Goal: Find contact information: Find contact information

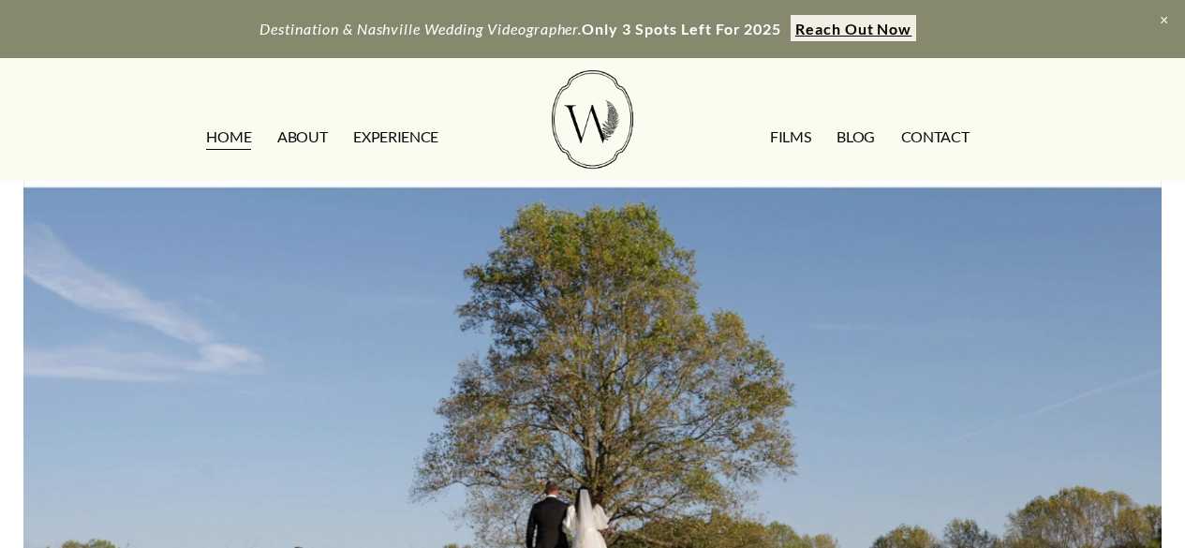
click at [1018, 107] on div "HOME ABOUT EXPERIENCE FILMS Blog CONTACT" at bounding box center [591, 119] width 1137 height 98
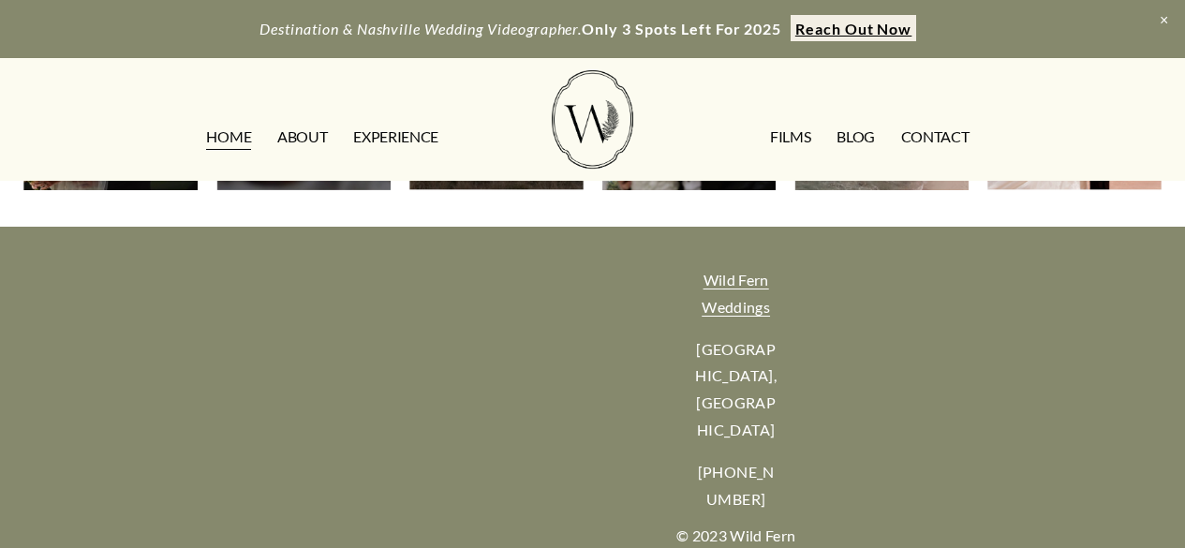
scroll to position [6757, 0]
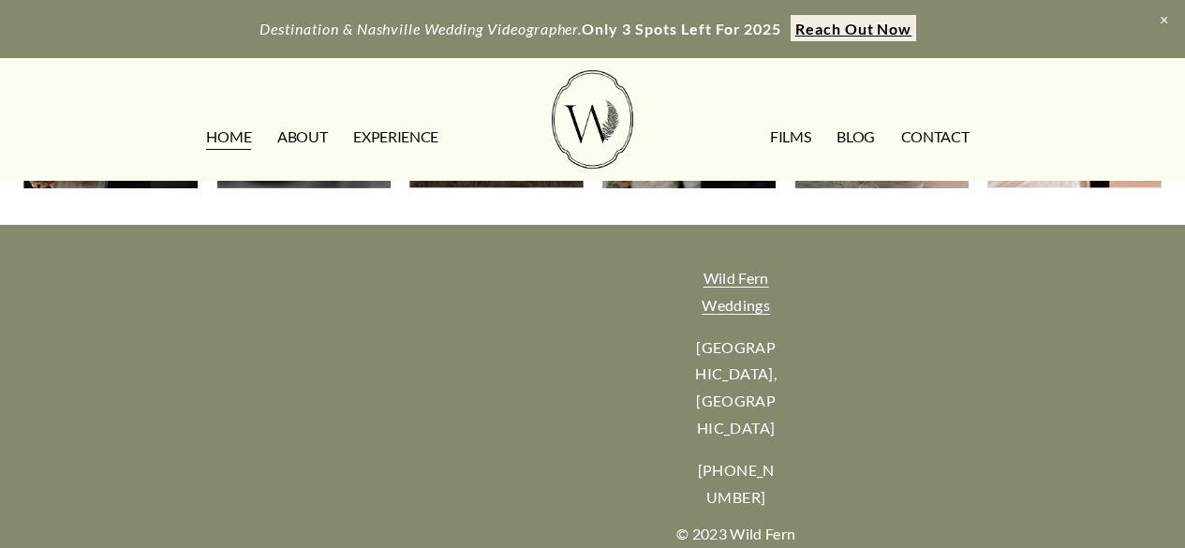
click at [797, 314] on div "Wild Fern Weddings [GEOGRAPHIC_DATA], [GEOGRAPHIC_DATA] [PHONE_NUMBER] © 2023 W…" at bounding box center [592, 433] width 1185 height 407
click at [922, 137] on link "CONTACT" at bounding box center [935, 137] width 68 height 30
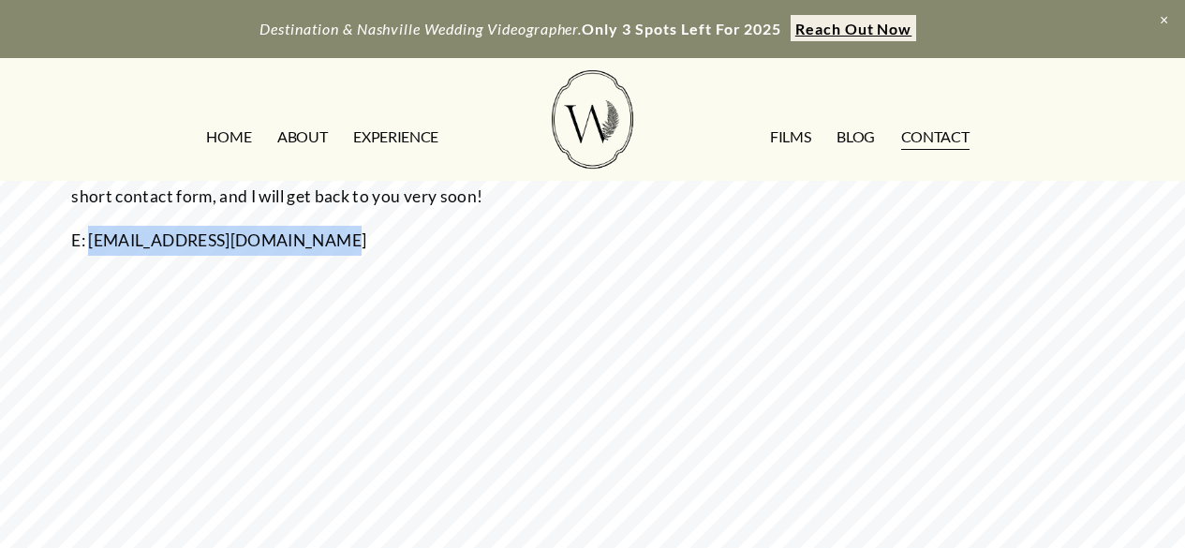
scroll to position [463, 0]
click at [331, 245] on p "E: contact@wildfernweddings.com" at bounding box center [281, 241] width 421 height 30
